Goal: Check status: Check status

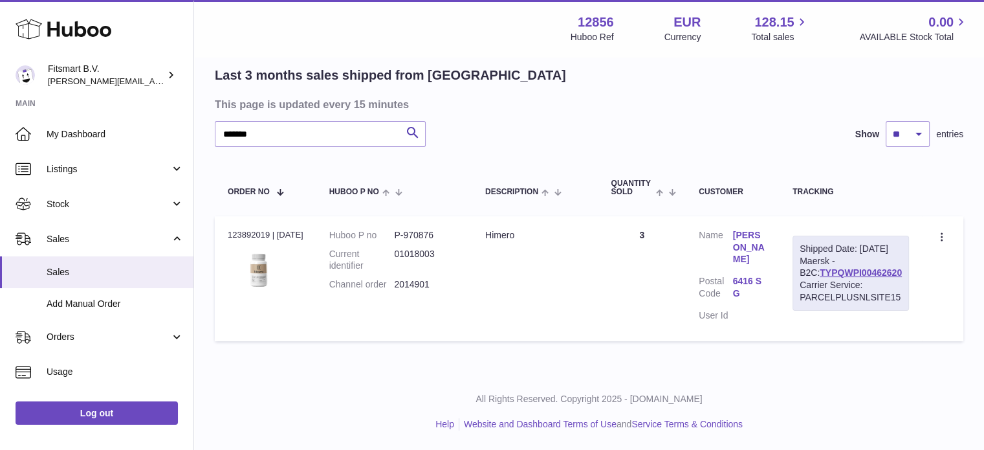
drag, startPoint x: 0, startPoint y: 0, endPoint x: 80, endPoint y: 32, distance: 86.5
click at [80, 32] on icon at bounding box center [64, 29] width 96 height 26
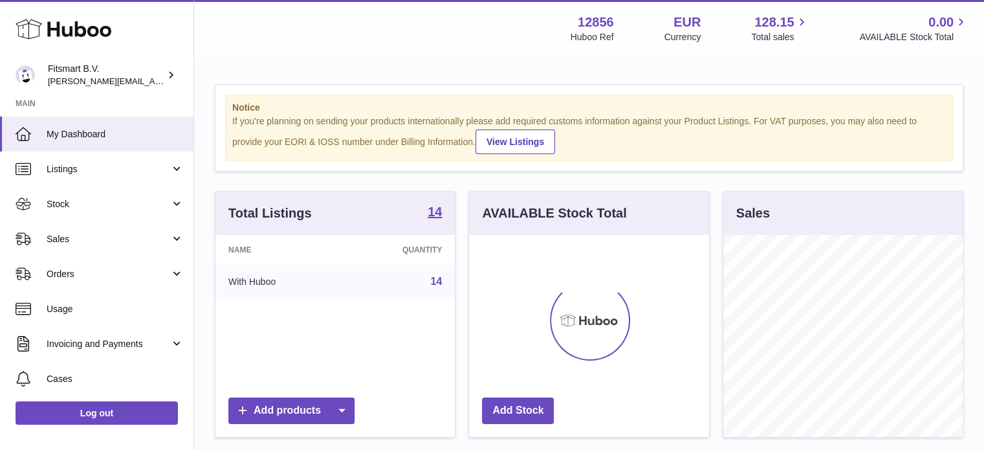
scroll to position [202, 240]
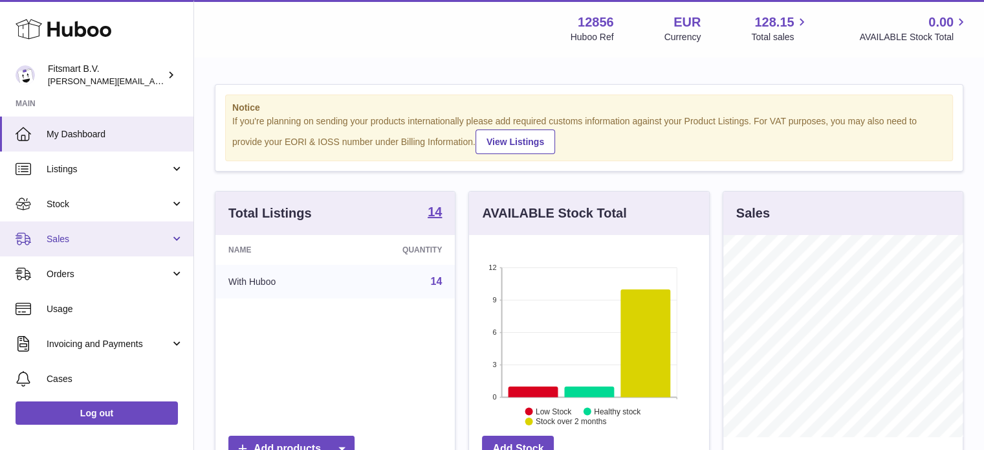
click at [140, 237] on span "Sales" at bounding box center [109, 239] width 124 height 12
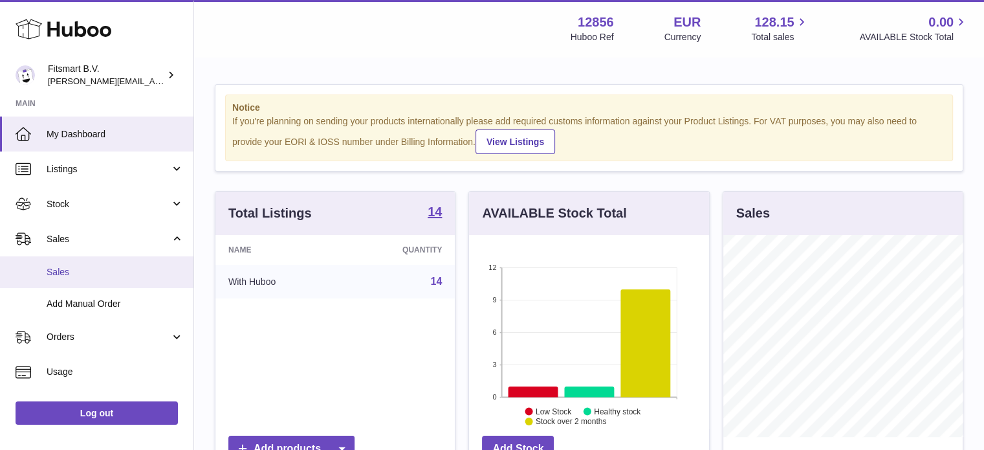
click at [138, 272] on span "Sales" at bounding box center [115, 272] width 137 height 12
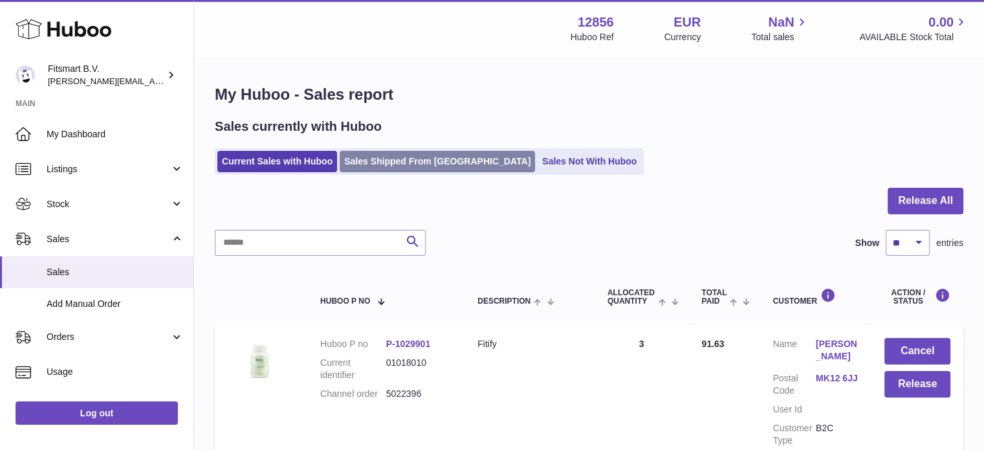
click at [420, 160] on link "Sales Shipped From [GEOGRAPHIC_DATA]" at bounding box center [437, 161] width 195 height 21
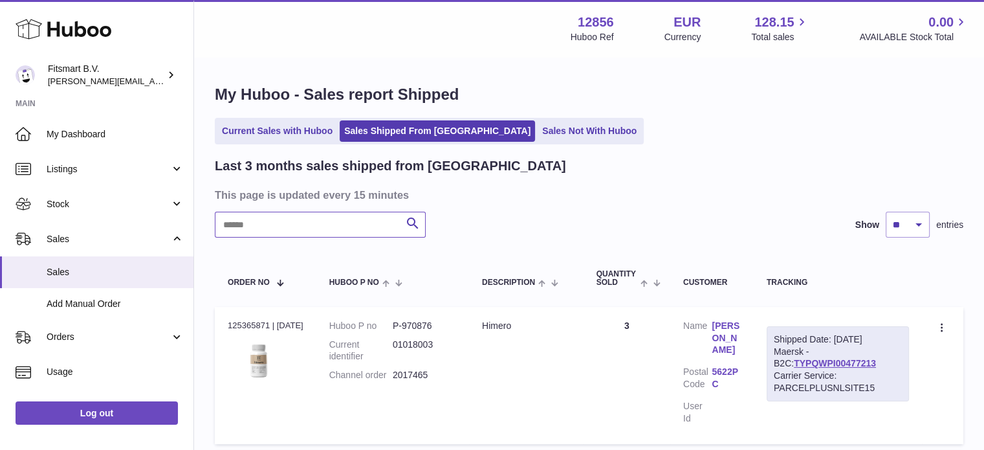
click at [360, 234] on input "text" at bounding box center [320, 225] width 211 height 26
paste input "*******"
type input "*******"
click at [724, 344] on link "Mohammad Bashir" at bounding box center [725, 338] width 28 height 37
click at [818, 126] on div "× Order Address Name Mohammad Bashir Address line 1 Sandakerveien Address line …" at bounding box center [492, 225] width 984 height 450
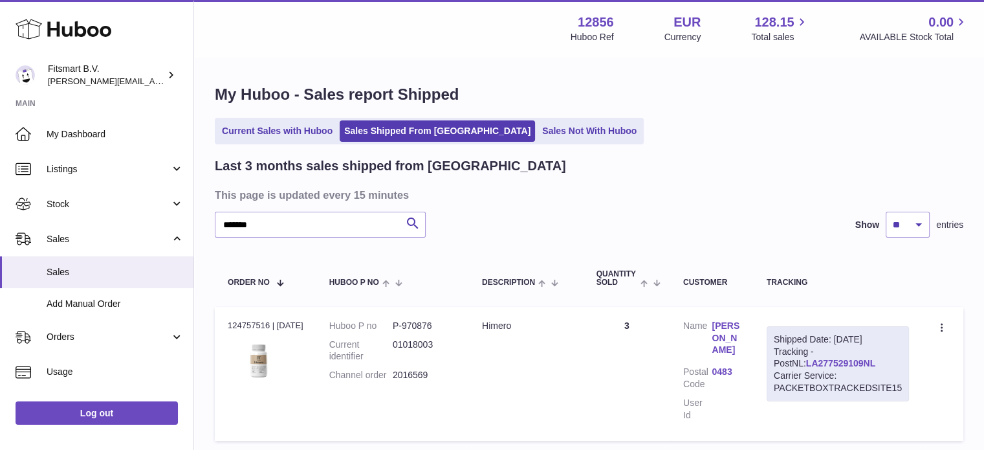
click at [816, 364] on link "LA277529109NL" at bounding box center [840, 363] width 69 height 10
